Goal: Check status

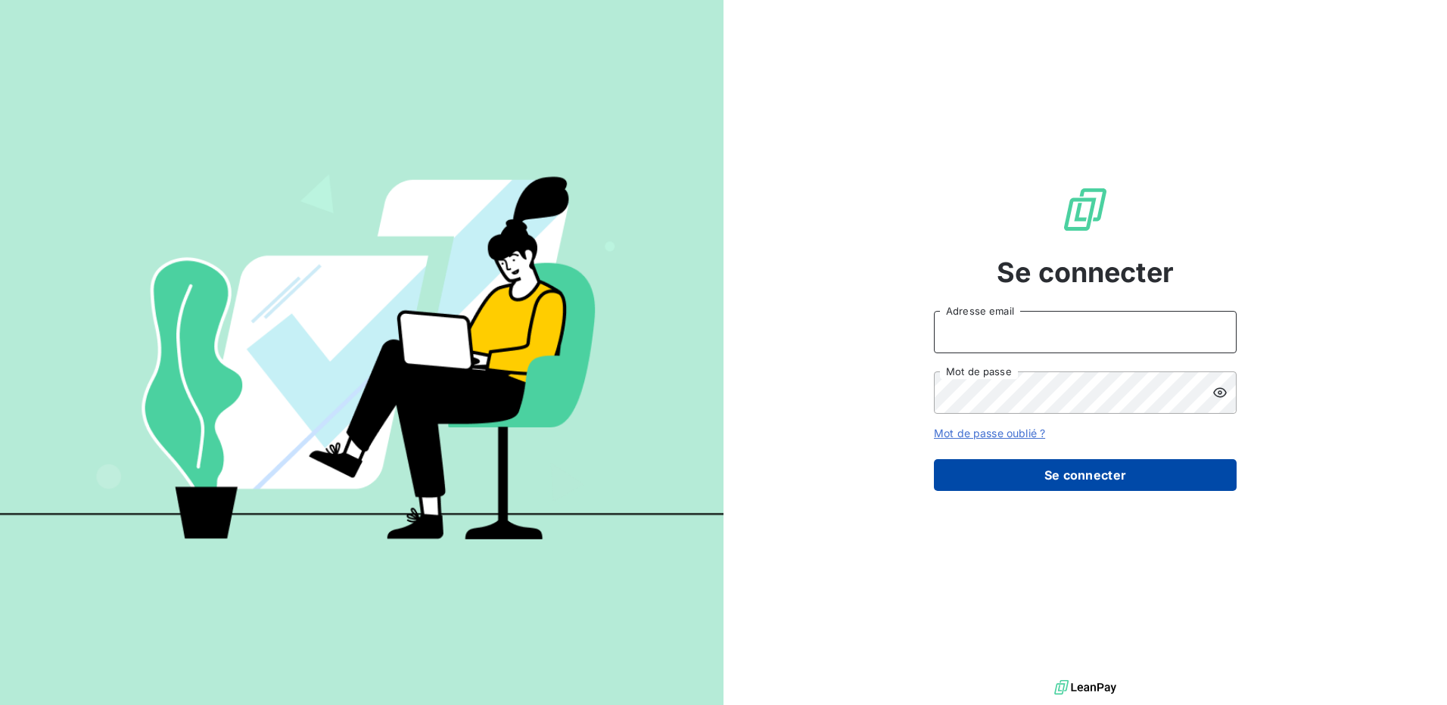
type input "[EMAIL_ADDRESS][PERSON_NAME][DOMAIN_NAME]"
click at [1061, 474] on button "Se connecter" at bounding box center [1085, 475] width 303 height 32
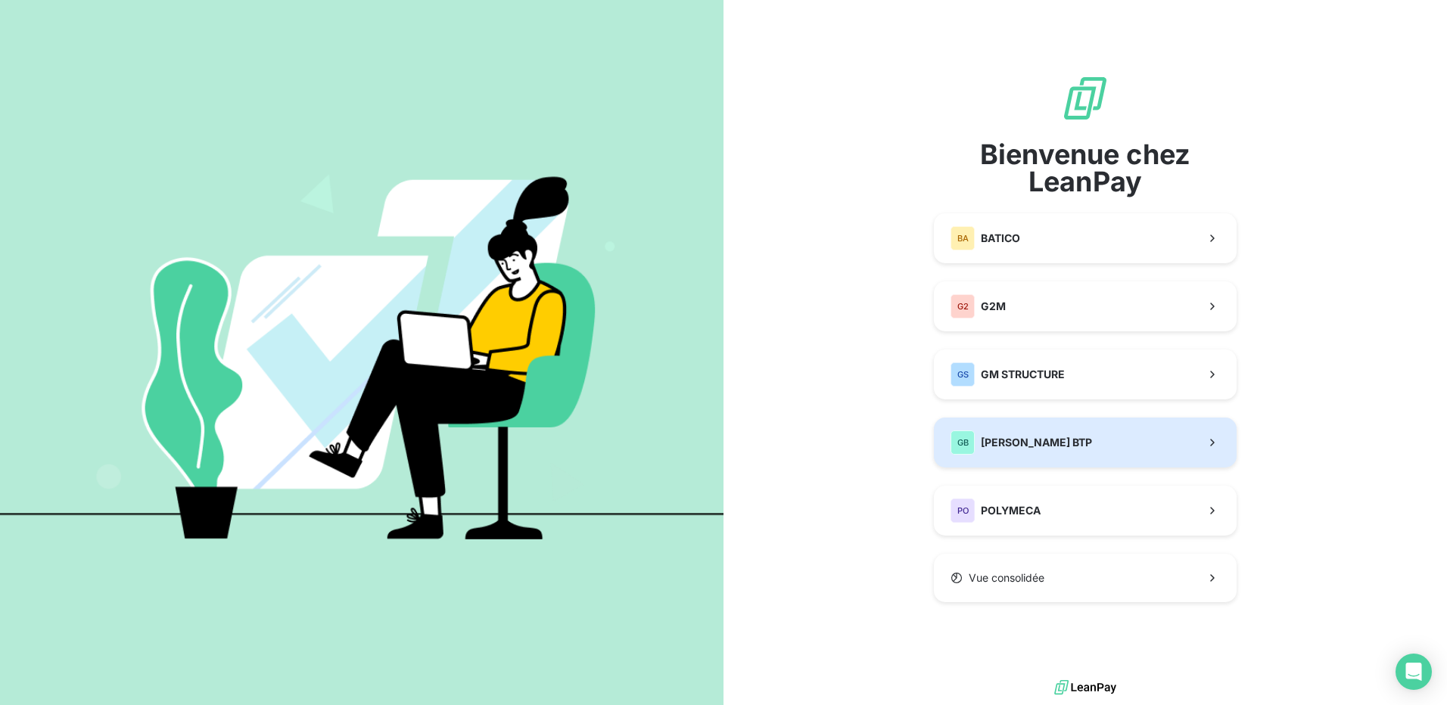
click at [1015, 434] on div "GB [PERSON_NAME] BTP" at bounding box center [1020, 443] width 141 height 24
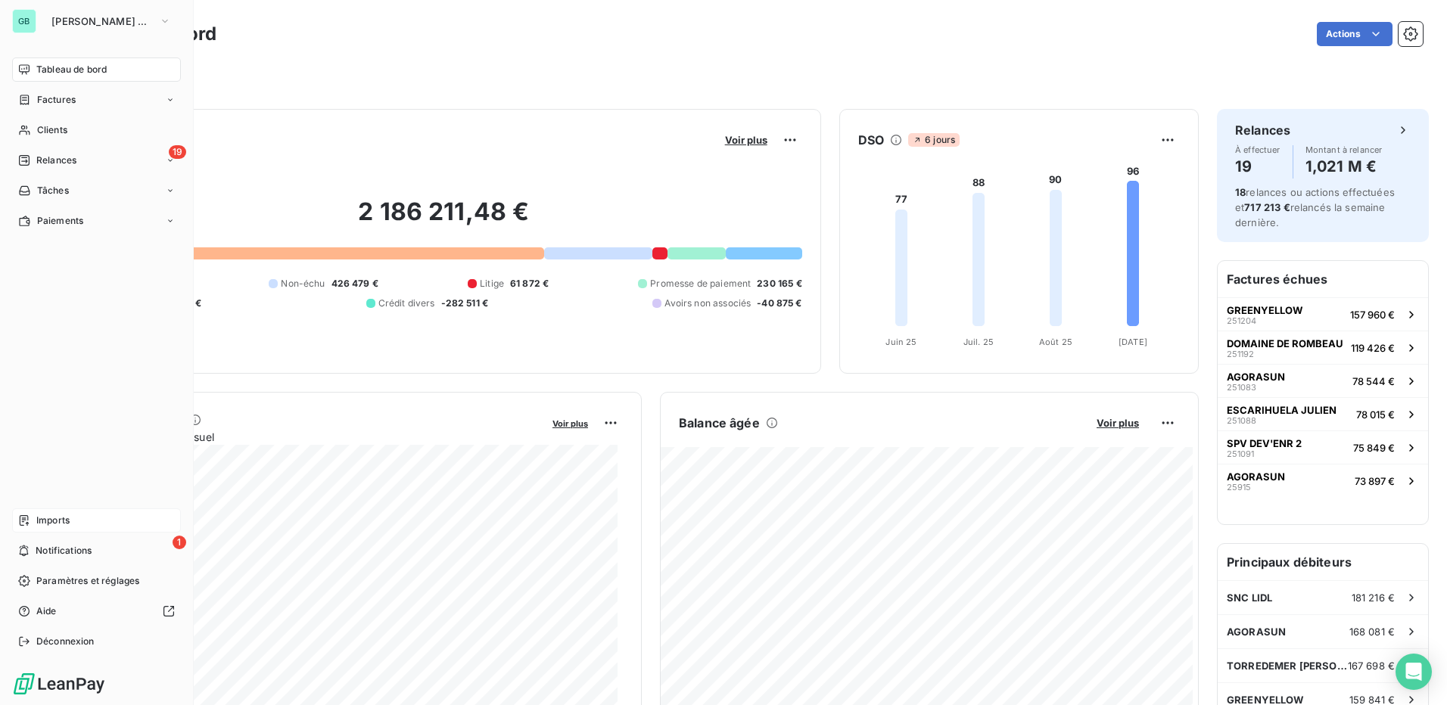
click at [60, 519] on span "Imports" at bounding box center [52, 521] width 33 height 14
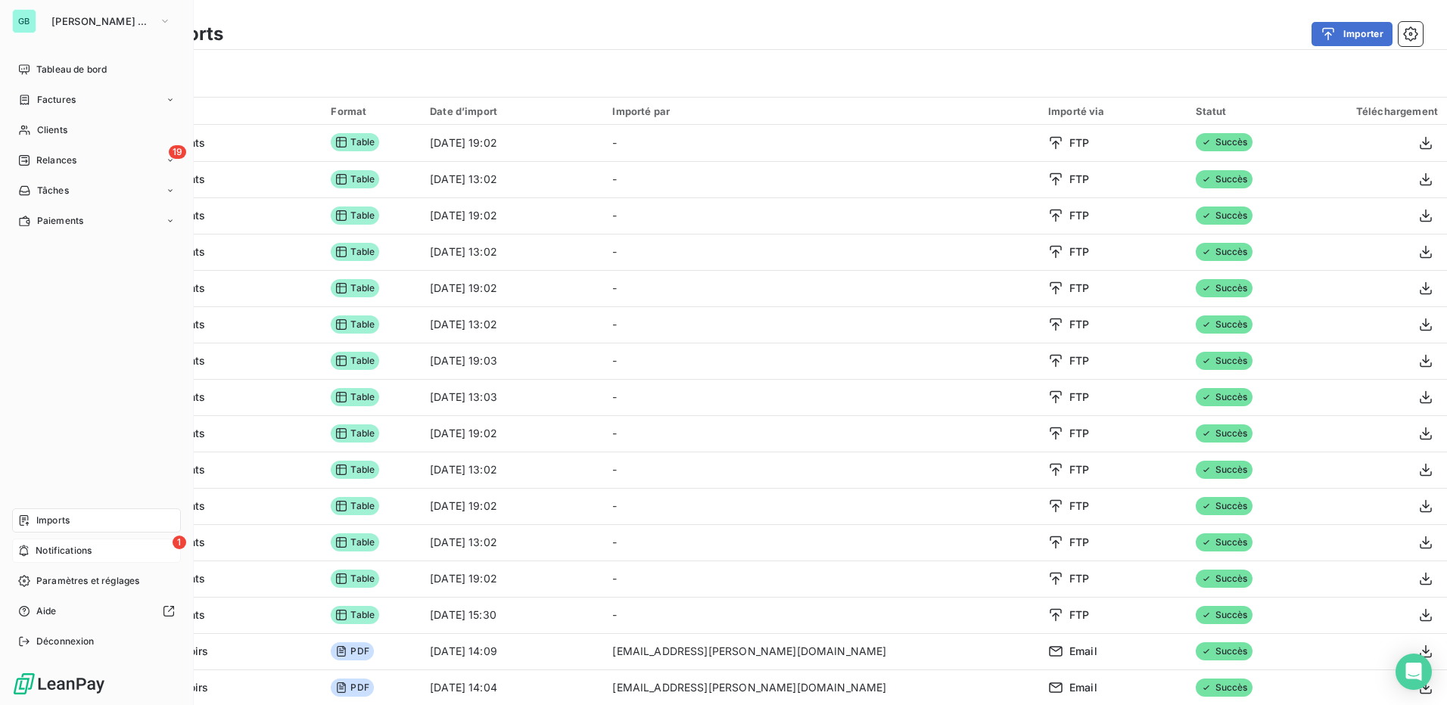
click at [79, 546] on span "Notifications" at bounding box center [64, 551] width 56 height 14
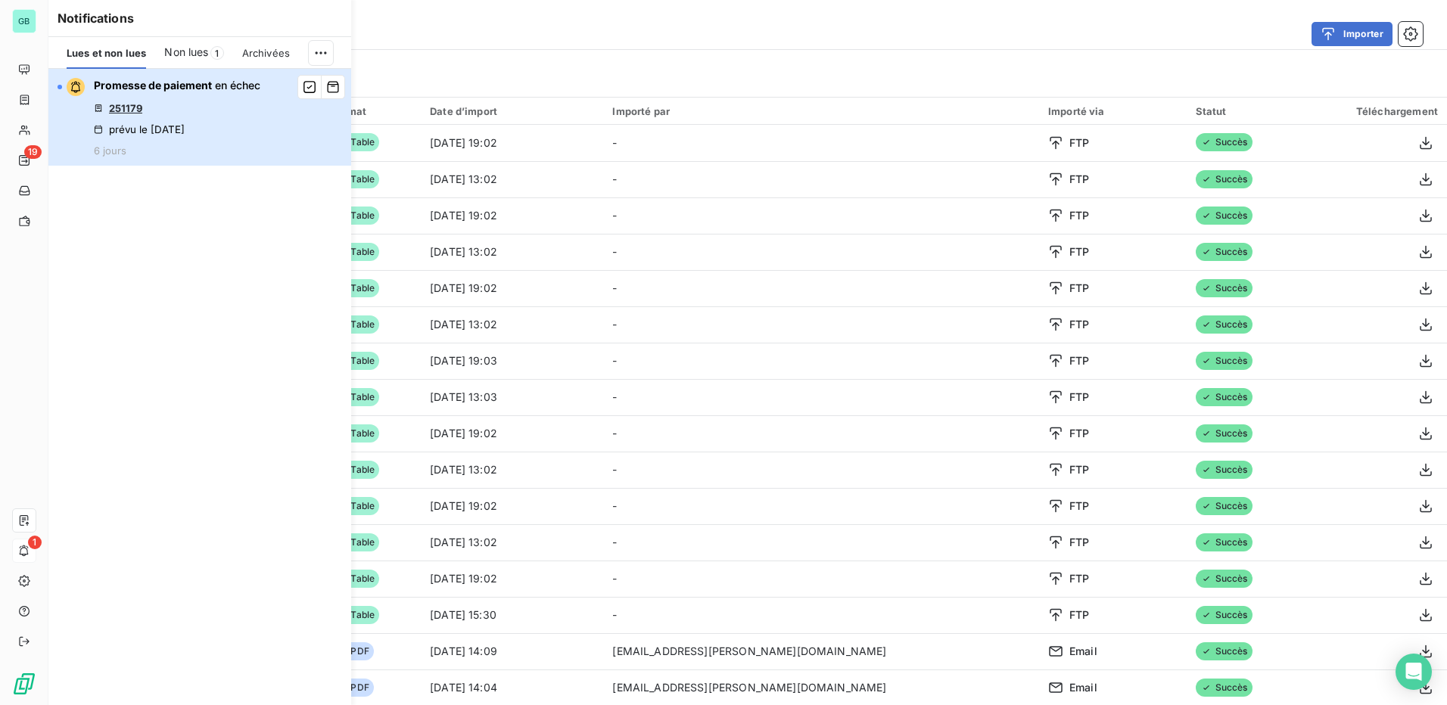
click at [183, 104] on div "Promesse de paiement en échec 251179 prévu le [DATE] 6 jours" at bounding box center [177, 117] width 166 height 79
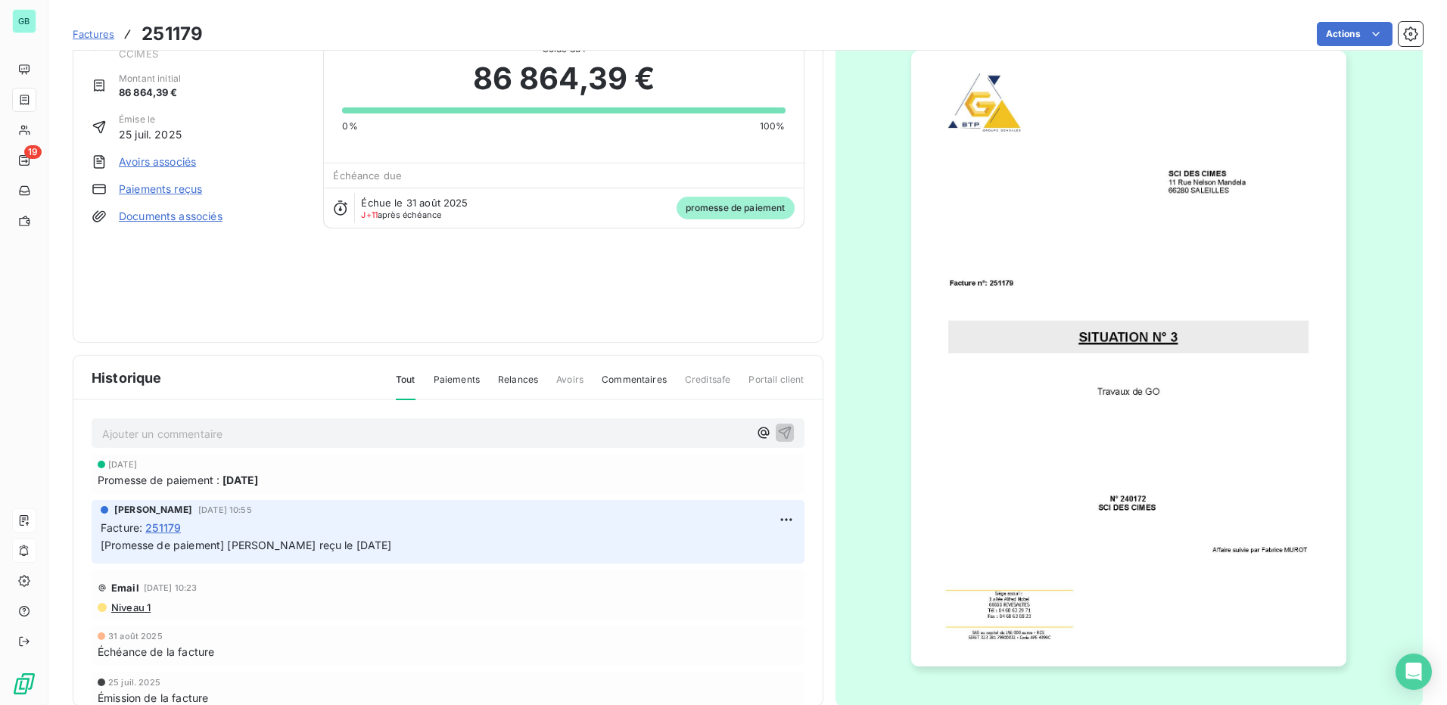
scroll to position [75, 0]
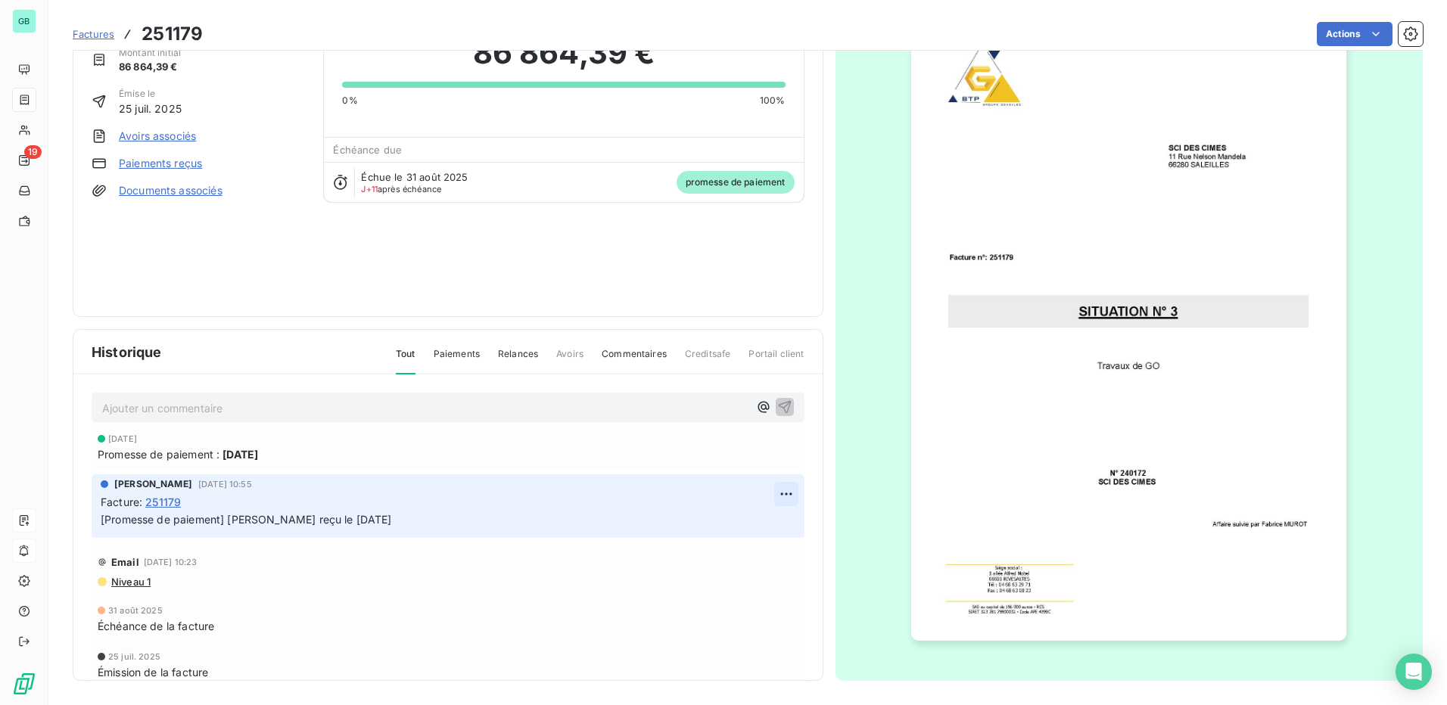
click at [770, 490] on html "GB 19 Factures 251179 Actions SCI DES CIMES CCIMES Montant initial 86 864,39 € …" at bounding box center [723, 352] width 1447 height 705
click at [735, 552] on div "Supprimer" at bounding box center [732, 555] width 85 height 24
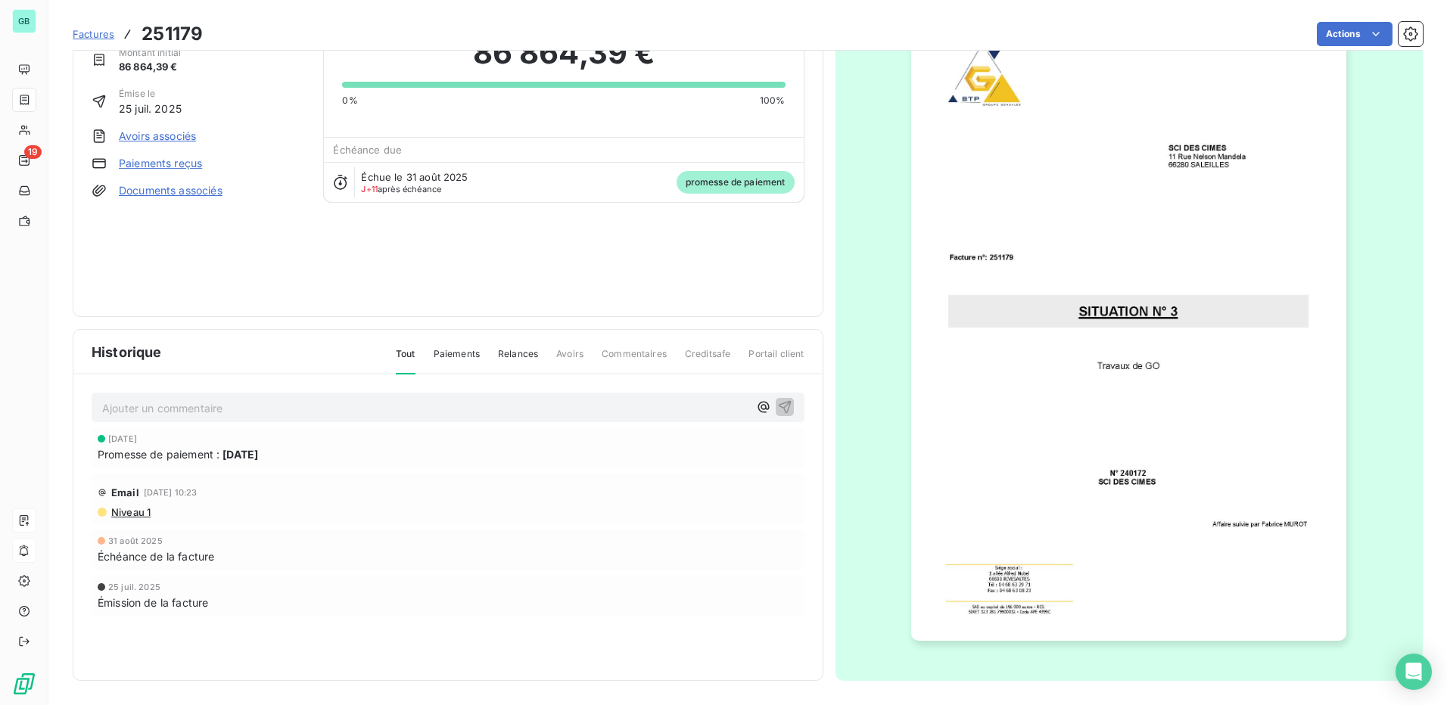
scroll to position [0, 0]
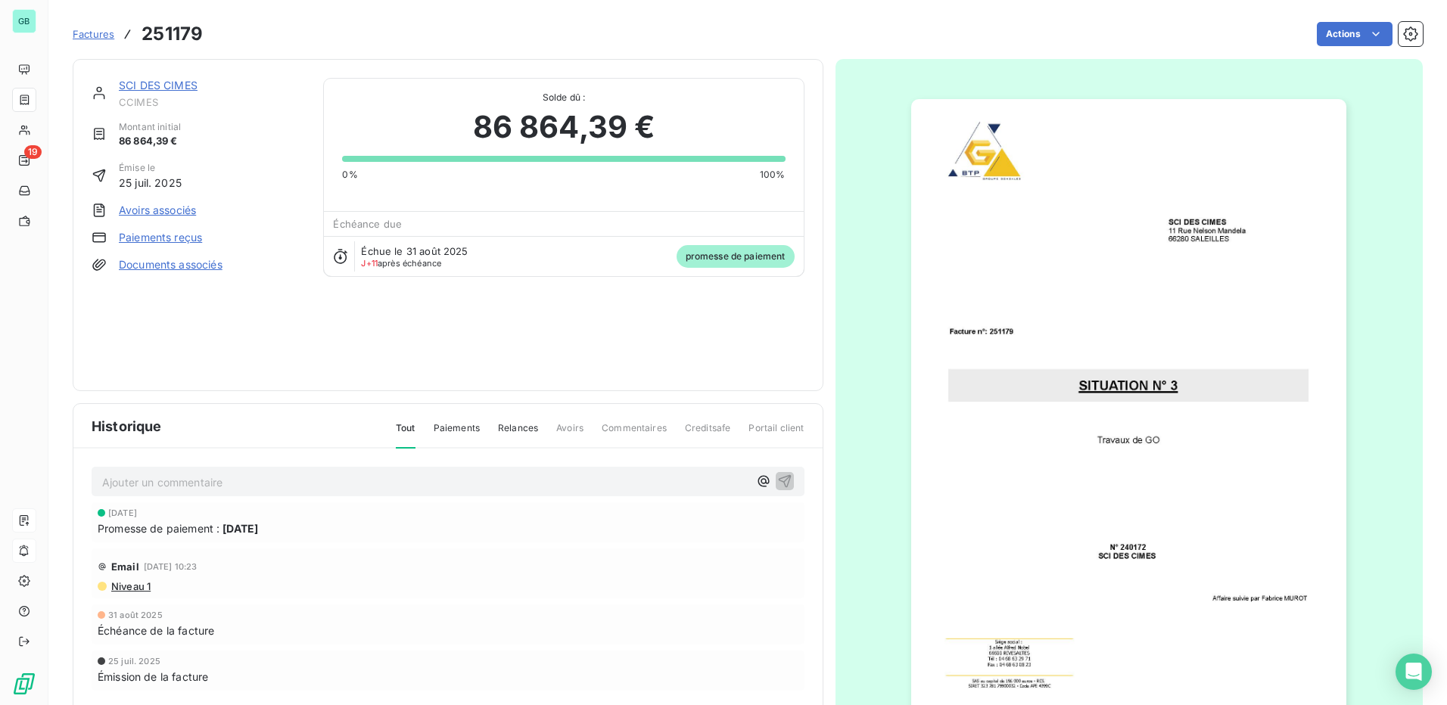
click at [190, 522] on span "Promesse de paiement :" at bounding box center [159, 529] width 122 height 16
click at [137, 508] on span "[DATE]" at bounding box center [122, 512] width 29 height 9
click at [480, 429] on div "Tout Paiements Relances Avoirs Commentaires Creditsafe Portail client" at bounding box center [591, 434] width 427 height 26
click at [457, 429] on span "Paiements" at bounding box center [457, 434] width 46 height 26
click at [174, 233] on link "Paiements reçus" at bounding box center [160, 237] width 83 height 15
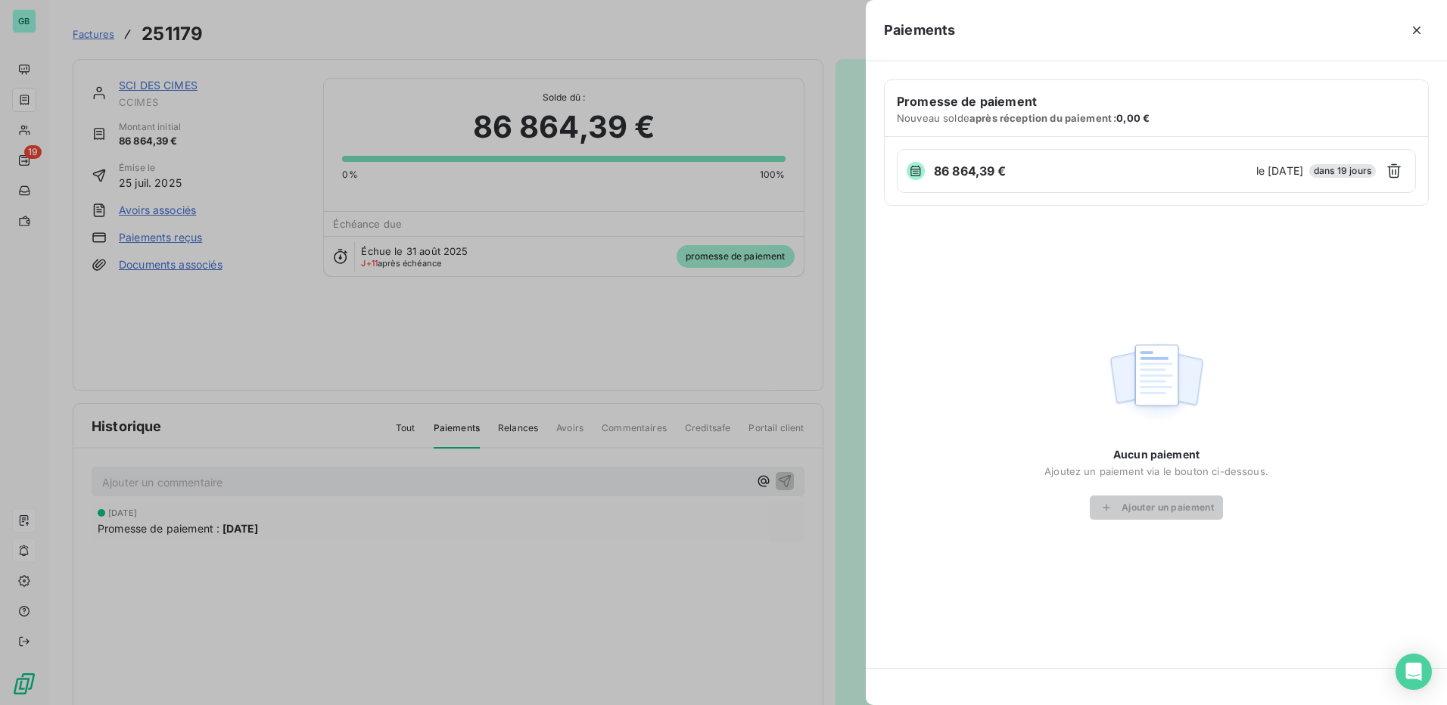
click at [920, 173] on icon at bounding box center [915, 171] width 10 height 11
click at [1416, 33] on icon "button" at bounding box center [1416, 30] width 15 height 15
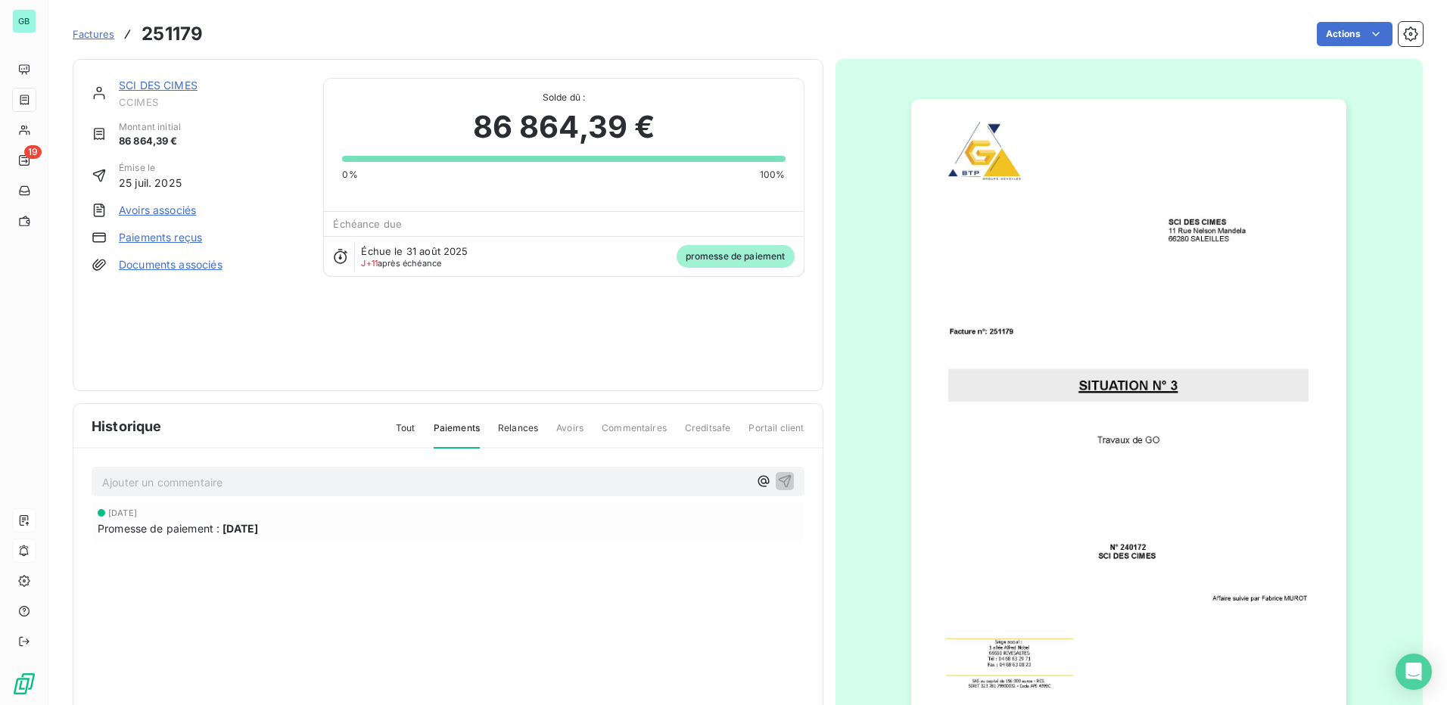
click at [396, 428] on span "Tout" at bounding box center [406, 434] width 20 height 26
